Goal: Task Accomplishment & Management: Manage account settings

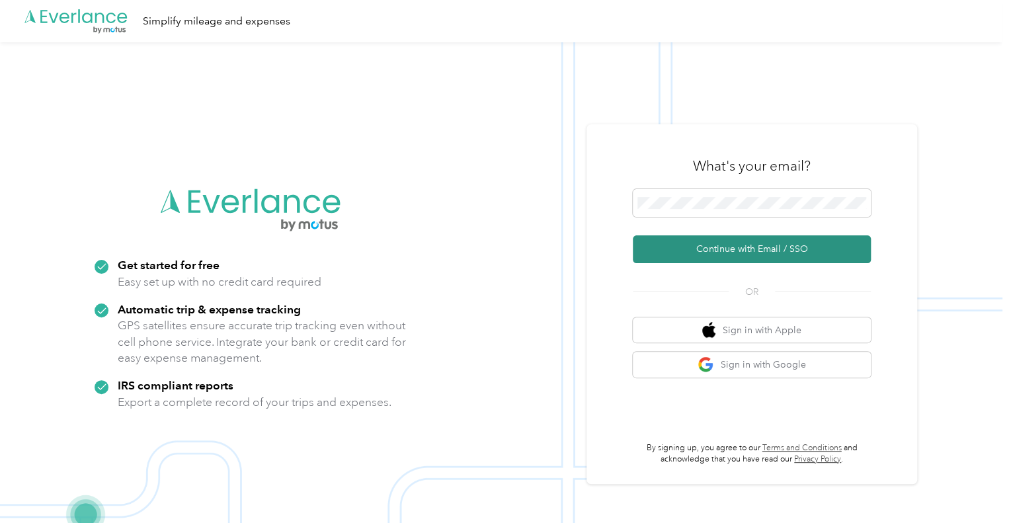
click at [701, 247] on button "Continue with Email / SSO" at bounding box center [752, 249] width 238 height 28
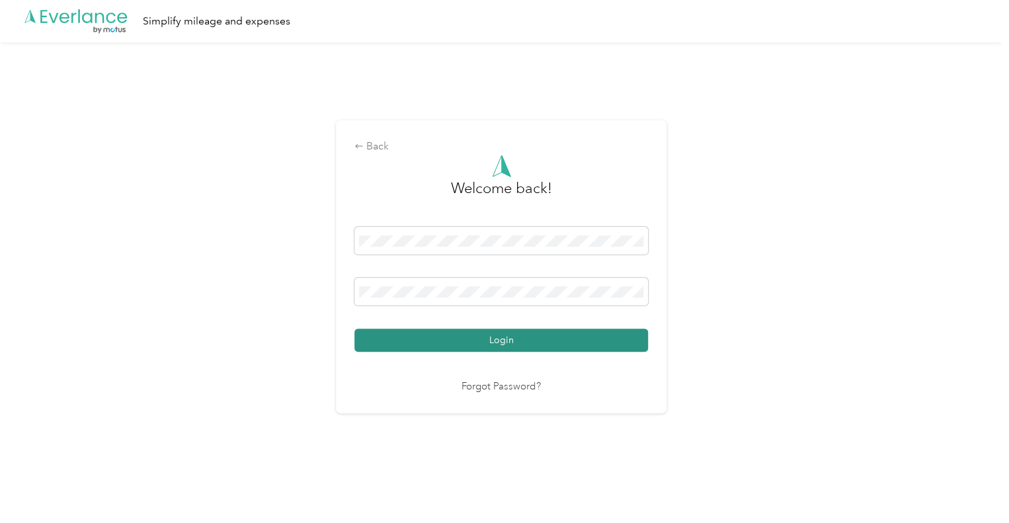
click at [501, 347] on button "Login" at bounding box center [500, 340] width 293 height 23
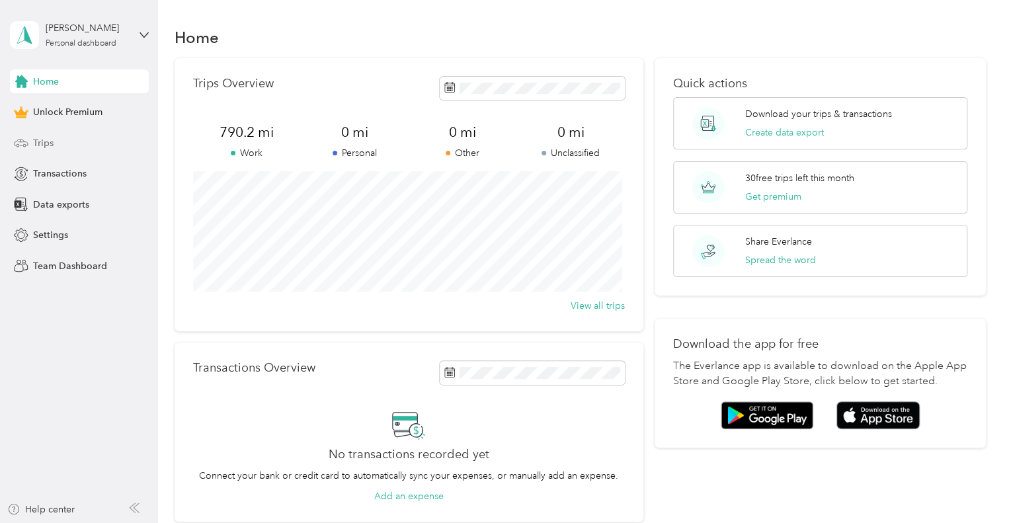
click at [46, 137] on span "Trips" at bounding box center [43, 143] width 20 height 14
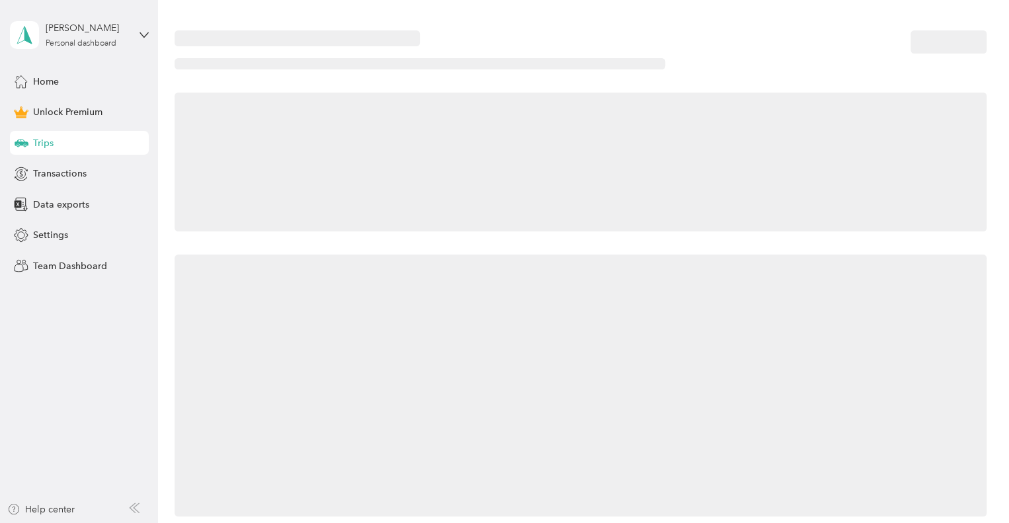
click at [46, 137] on span "Trips" at bounding box center [43, 143] width 20 height 14
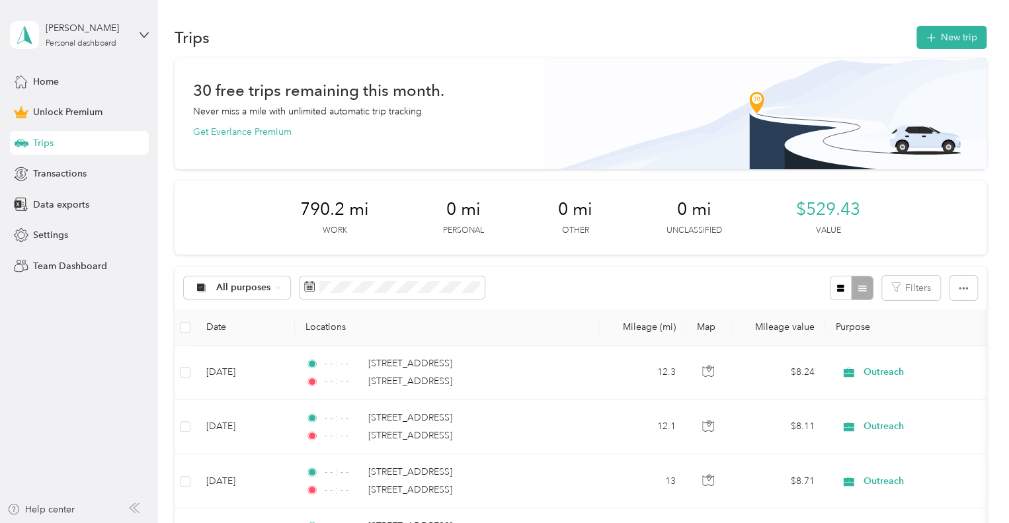
scroll to position [145, 0]
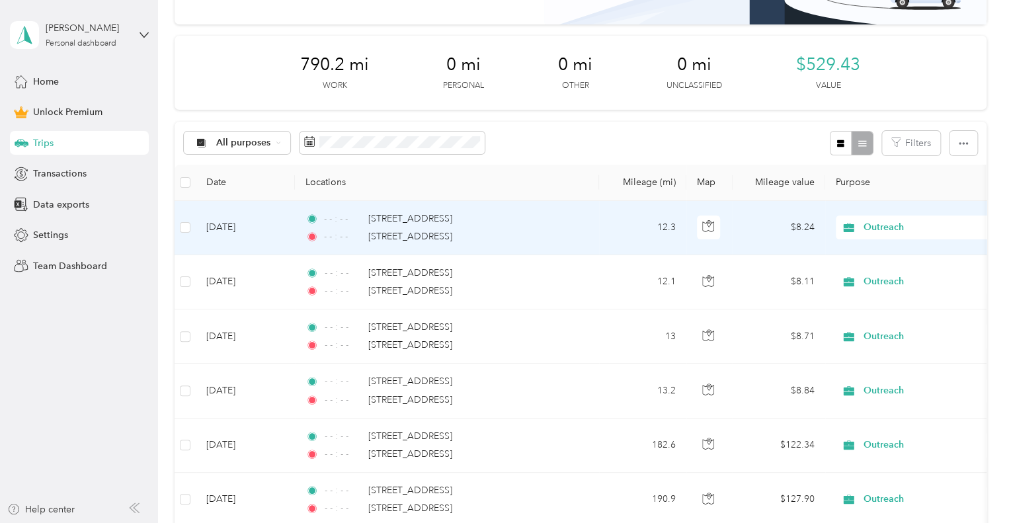
click at [552, 221] on div "- - : - - [STREET_ADDRESS]" at bounding box center [444, 219] width 278 height 15
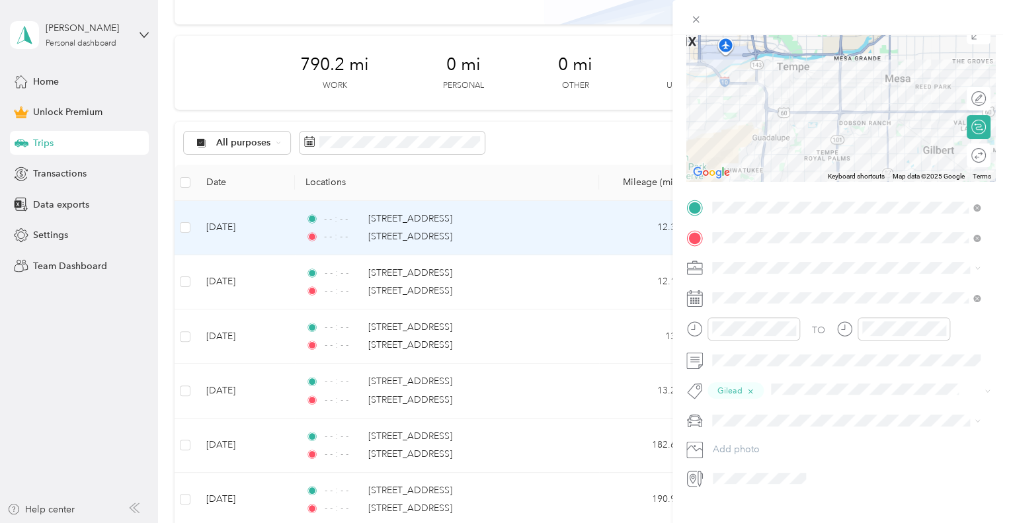
scroll to position [143, 0]
